Goal: Information Seeking & Learning: Learn about a topic

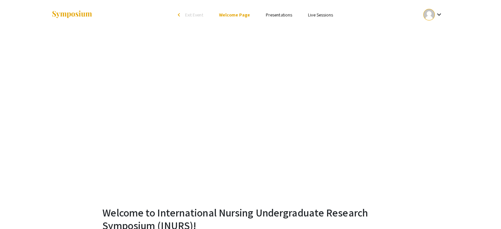
click at [283, 14] on link "Presentations" at bounding box center [279, 15] width 26 height 6
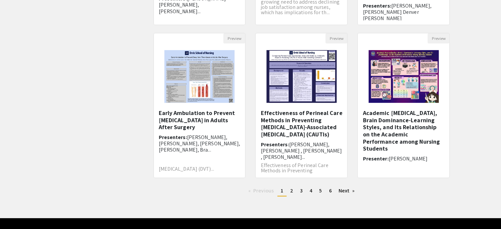
scroll to position [197, 0]
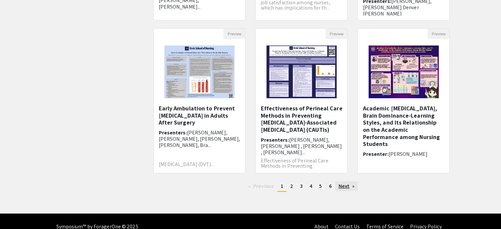
click at [344, 187] on link "Next page" at bounding box center [346, 186] width 23 height 10
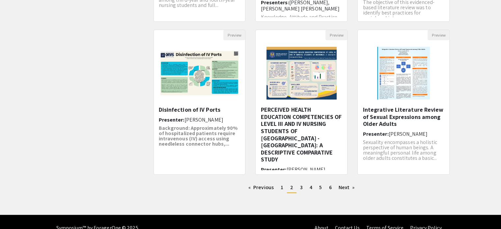
scroll to position [207, 0]
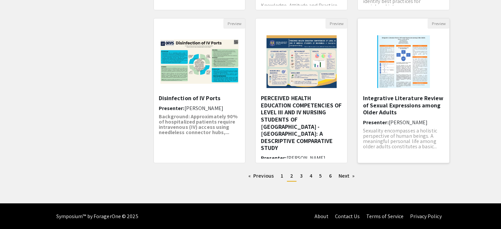
drag, startPoint x: 401, startPoint y: 102, endPoint x: 421, endPoint y: 89, distance: 24.2
click at [421, 89] on img "Open Presentation <p>Integrative Literature Review of Sexual Expressions among …" at bounding box center [404, 62] width 66 height 66
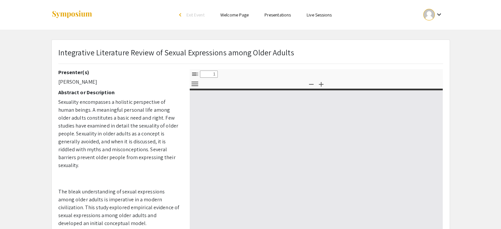
select select "custom"
type input "0"
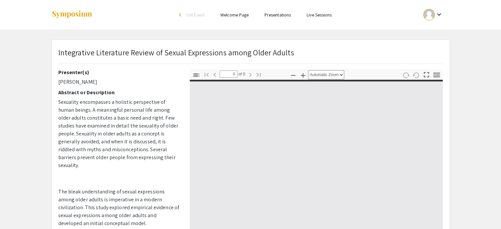
select select "custom"
type input "1"
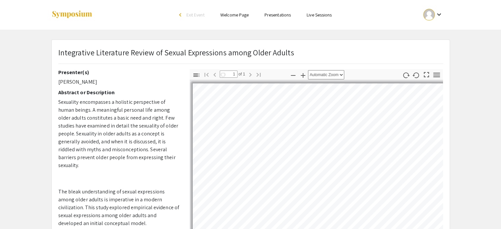
select select "auto"
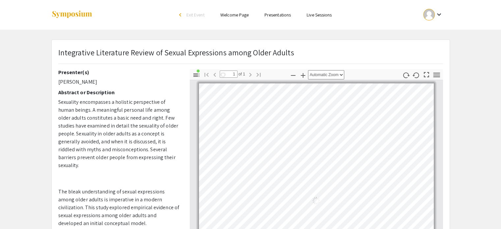
scroll to position [3, 0]
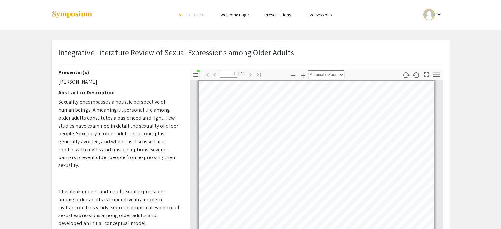
click at [58, 51] on div "Integrative Literature Review of Sexual Expressions among Older Adults" at bounding box center [250, 57] width 395 height 23
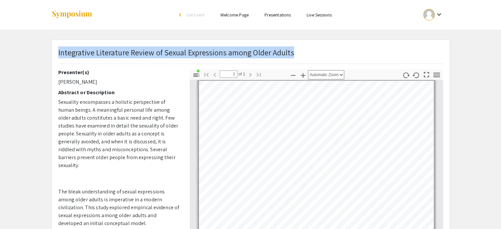
click at [58, 53] on div "Integrative Literature Review of Sexual Expressions among Older Adults" at bounding box center [250, 57] width 395 height 23
copy p "Integrative Literature Review of Sexual Expressions among Older Adults"
click at [437, 74] on icon "button" at bounding box center [436, 74] width 9 height 9
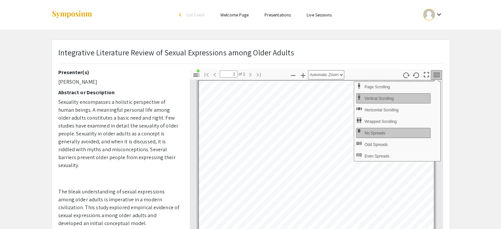
click at [485, 66] on app-presentation "Integrative Literature Review of Sexual Expressions among Older Adults Presente…" at bounding box center [250, 229] width 501 height 379
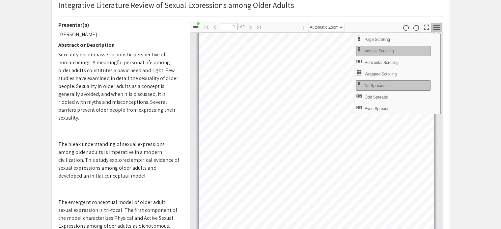
scroll to position [64, 0]
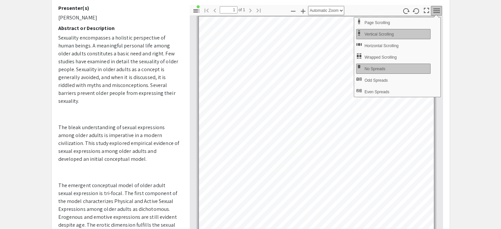
click at [143, 63] on p "Sexuality encompasses a holistic perspective of human beings. A meaningful pers…" at bounding box center [119, 69] width 122 height 71
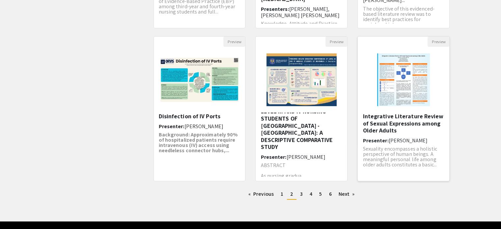
scroll to position [207, 0]
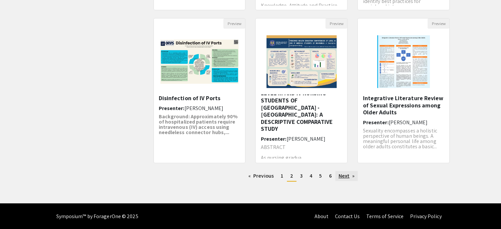
click at [353, 175] on link "Next page" at bounding box center [346, 176] width 23 height 10
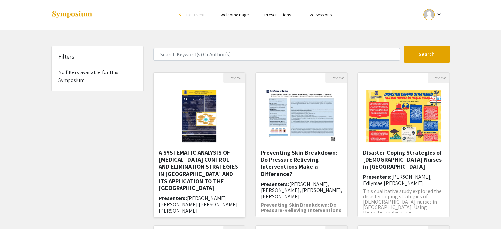
click at [197, 173] on h5 "A SYSTEMATIC ANALYSIS OF [MEDICAL_DATA] CONTROL AND ELIMINATION STRATEGIES IN […" at bounding box center [200, 170] width 82 height 43
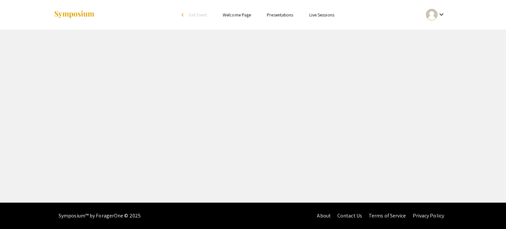
select select "custom"
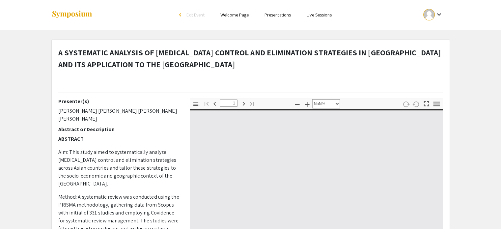
type input "0"
select select "custom"
type input "1"
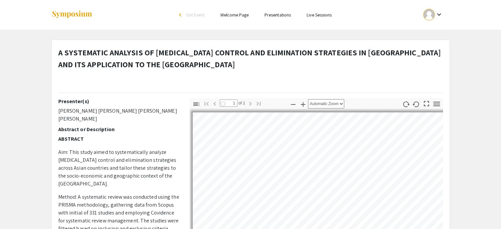
select select "auto"
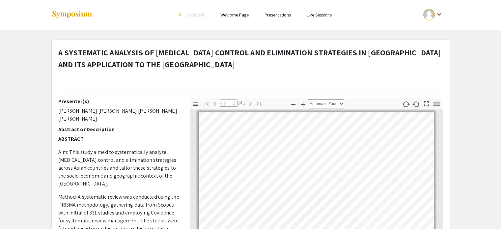
scroll to position [1, 0]
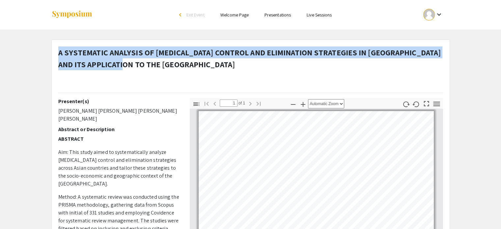
drag, startPoint x: 58, startPoint y: 51, endPoint x: 126, endPoint y: 63, distance: 68.6
click at [126, 63] on p "A SYSTEMATIC ANALYSIS OF [MEDICAL_DATA] CONTROL AND ELIMINATION STRATEGIES IN […" at bounding box center [250, 58] width 385 height 24
copy strong "A SYSTEMATIC ANALYSIS OF [MEDICAL_DATA] CONTROL AND ELIMINATION STRATEGIES IN […"
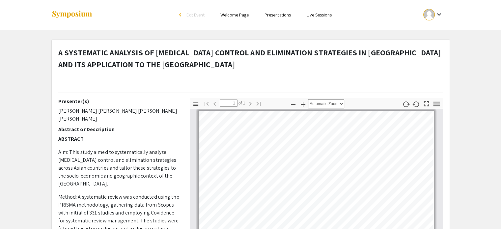
click at [59, 109] on div "Presenter(s) [PERSON_NAME] [PERSON_NAME] [PERSON_NAME] [PERSON_NAME] Abstract o…" at bounding box center [118, 213] width 131 height 231
drag, startPoint x: 57, startPoint y: 109, endPoint x: 82, endPoint y: 118, distance: 26.7
click at [82, 118] on div "Presenter(s) [PERSON_NAME] [PERSON_NAME] [PERSON_NAME] [PERSON_NAME] Abstract o…" at bounding box center [118, 213] width 131 height 231
copy p "[PERSON_NAME] [PERSON_NAME] [PERSON_NAME] [PERSON_NAME]"
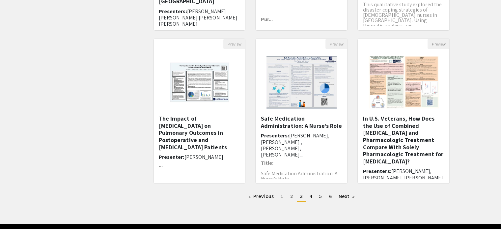
scroll to position [188, 0]
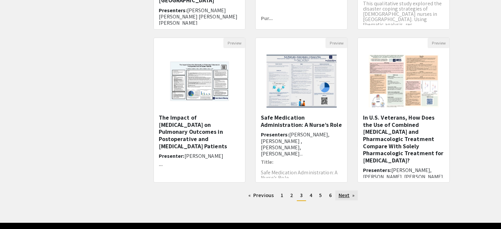
click at [346, 194] on link "Next page" at bounding box center [346, 195] width 23 height 10
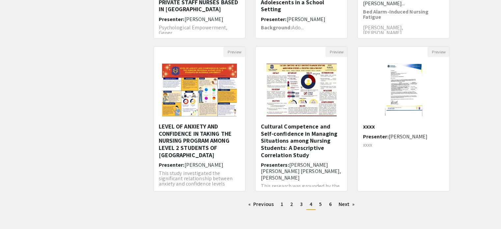
scroll to position [195, 0]
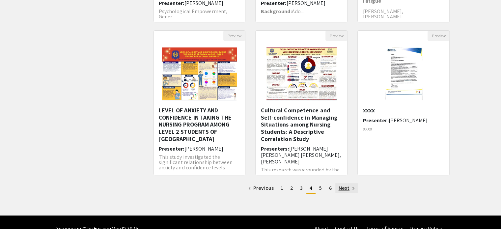
click at [347, 189] on link "Next page" at bounding box center [346, 188] width 23 height 10
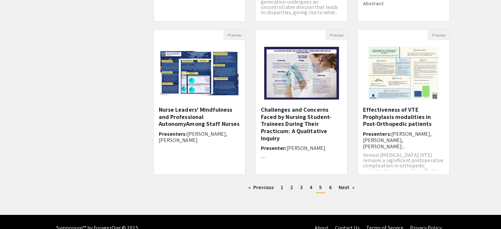
scroll to position [207, 0]
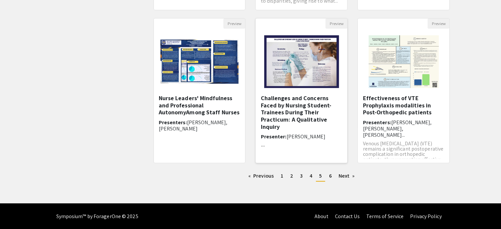
click at [322, 113] on h5 "Challenges and Concerns Faced by Nursing Student-Trainees During Their Practicu…" at bounding box center [302, 113] width 82 height 36
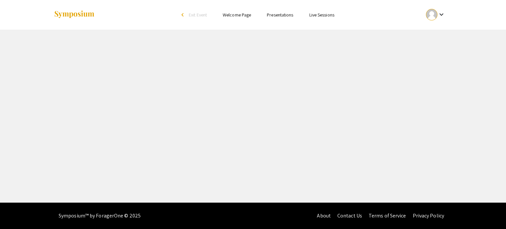
select select "custom"
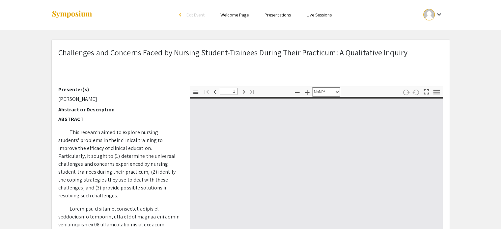
type input "0"
select select "auto"
type input "1"
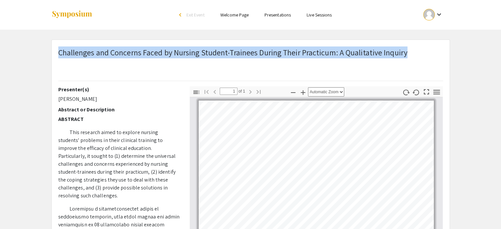
drag, startPoint x: 60, startPoint y: 53, endPoint x: 405, endPoint y: 48, distance: 344.9
click at [405, 48] on p "Challenges and Concerns Faced by Nursing Student-Trainees During Their Practicu…" at bounding box center [232, 52] width 349 height 12
copy p "Challenges and Concerns Faced by Nursing Student-Trainees During Their Practicu…"
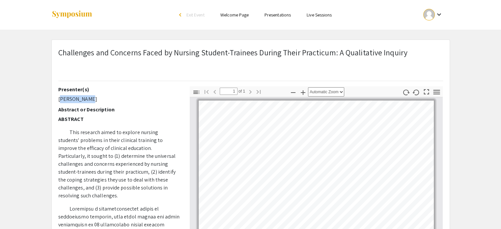
drag, startPoint x: 55, startPoint y: 98, endPoint x: 94, endPoint y: 97, distance: 38.6
click at [94, 97] on div "Presenter(s) [PERSON_NAME] Abstract or Description ABSTRACT This research aimed…" at bounding box center [118, 201] width 131 height 231
copy p "[PERSON_NAME]"
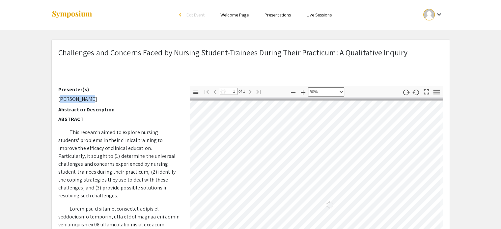
scroll to position [0, 35]
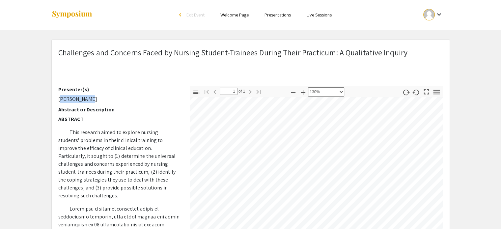
select select "1.5"
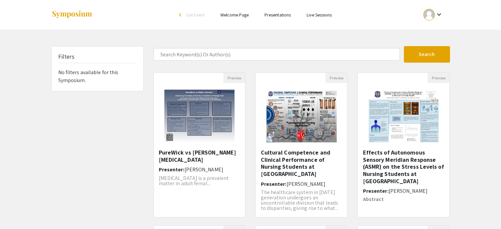
scroll to position [207, 0]
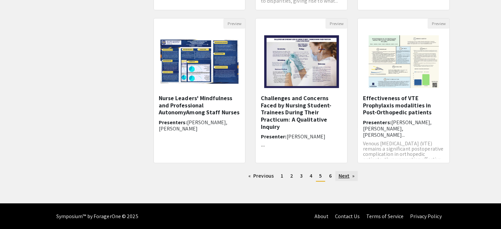
click at [345, 176] on link "Next page" at bounding box center [346, 176] width 23 height 10
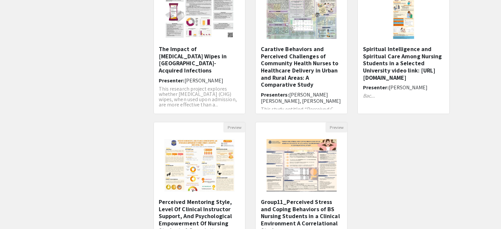
scroll to position [105, 0]
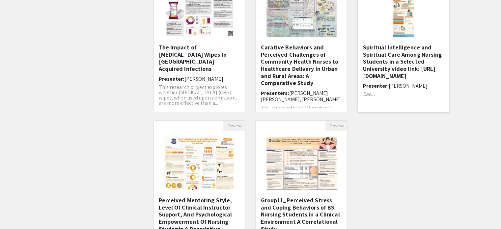
click at [397, 67] on h5 "Spiritual Intelligence and Spiritual Care Among Nursing Students in a Selected …" at bounding box center [404, 62] width 82 height 36
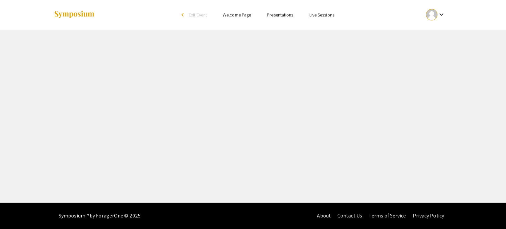
select select "custom"
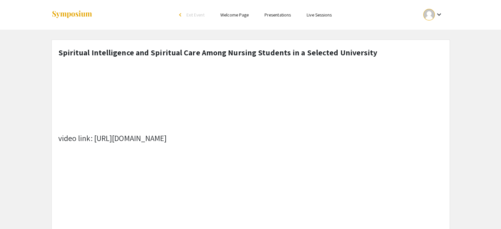
type input "0"
select select "custom"
type input "1"
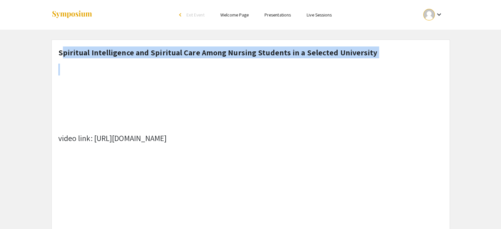
scroll to position [1, 0]
drag, startPoint x: 60, startPoint y: 53, endPoint x: 368, endPoint y: 48, distance: 307.4
click at [368, 48] on strong "Spiritual Intelligence and Spiritual Care Among Nursing Students in a Selected …" at bounding box center [217, 52] width 319 height 11
copy strong "piritual Intelligence and Spiritual Care Among Nursing Students in a Selected U…"
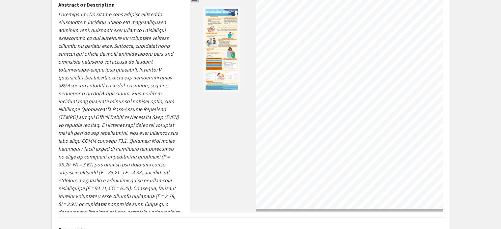
scroll to position [318, 0]
select select "0.5"
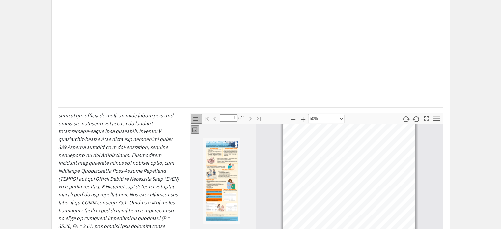
scroll to position [0, 0]
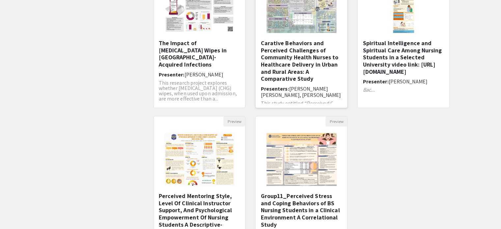
scroll to position [207, 0]
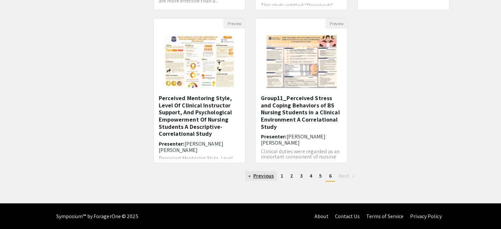
click at [259, 175] on link "Previous page" at bounding box center [261, 176] width 32 height 10
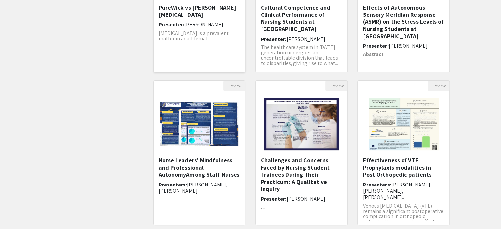
scroll to position [207, 0]
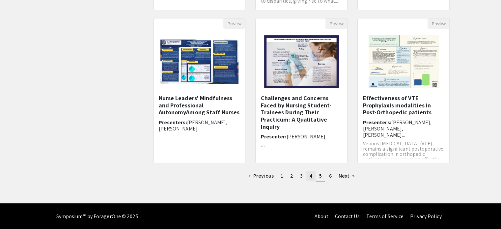
click at [312, 175] on span "4" at bounding box center [311, 175] width 3 height 7
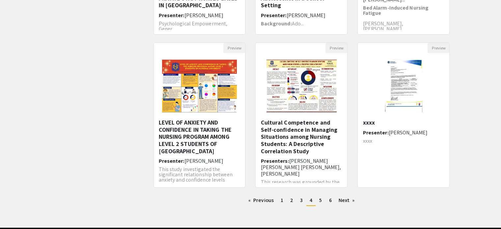
scroll to position [28, 0]
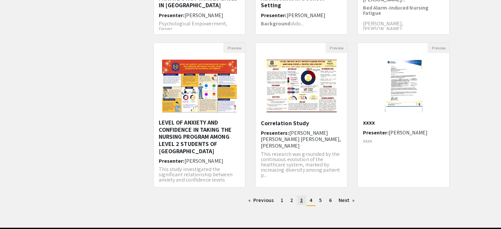
click at [303, 200] on link "page 3" at bounding box center [301, 200] width 9 height 10
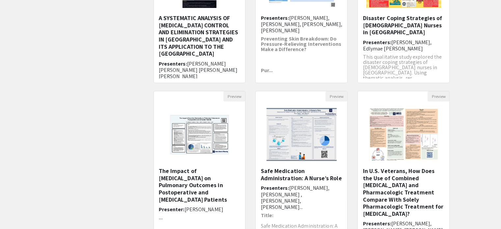
scroll to position [207, 0]
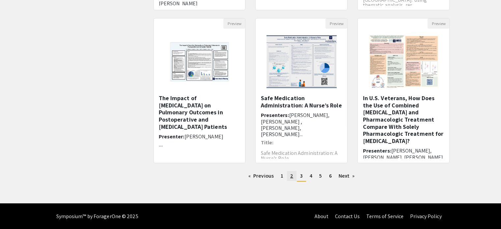
click at [291, 176] on span "2" at bounding box center [291, 175] width 3 height 7
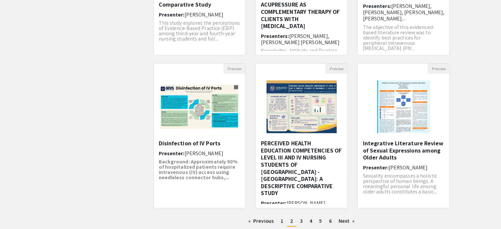
scroll to position [207, 0]
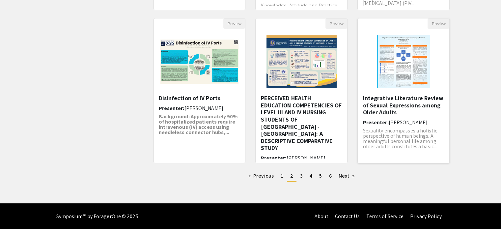
click at [393, 126] on div "Integrative Literature Review of Sexual Expressions among Older Adults Presente…" at bounding box center [404, 127] width 82 height 64
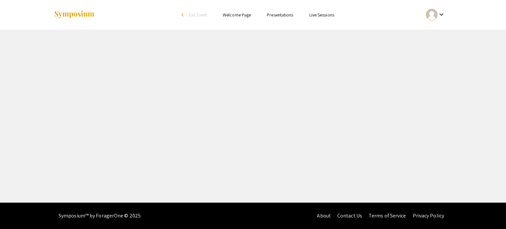
select select "custom"
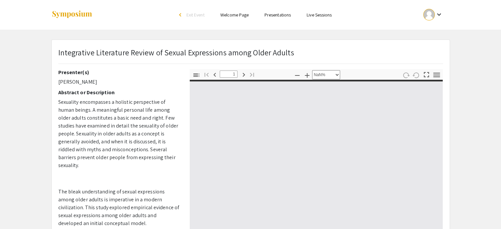
type input "0"
select select "custom"
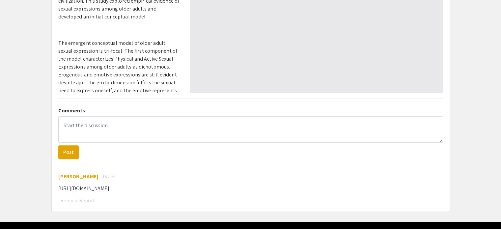
scroll to position [225, 0]
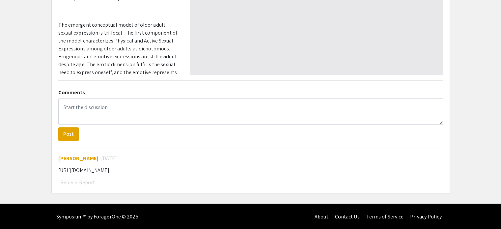
type input "1"
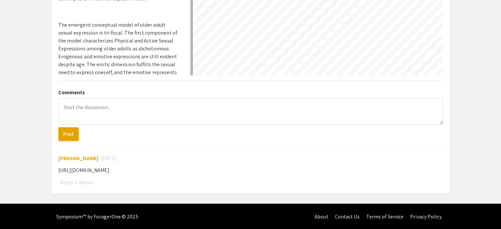
select select "auto"
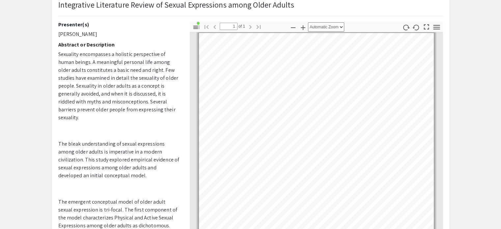
scroll to position [46, 0]
